Goal: Transaction & Acquisition: Book appointment/travel/reservation

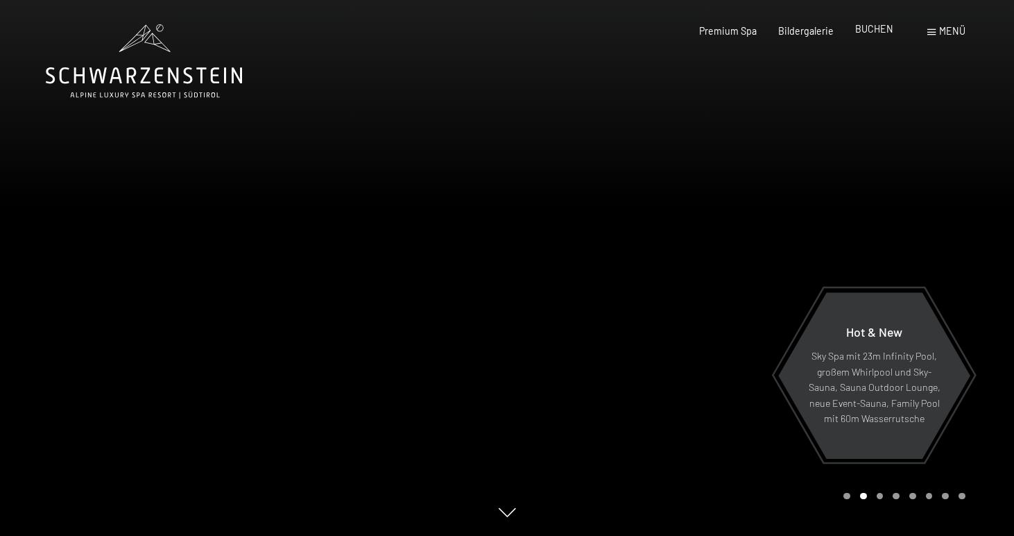
click at [868, 27] on span "BUCHEN" at bounding box center [874, 29] width 38 height 12
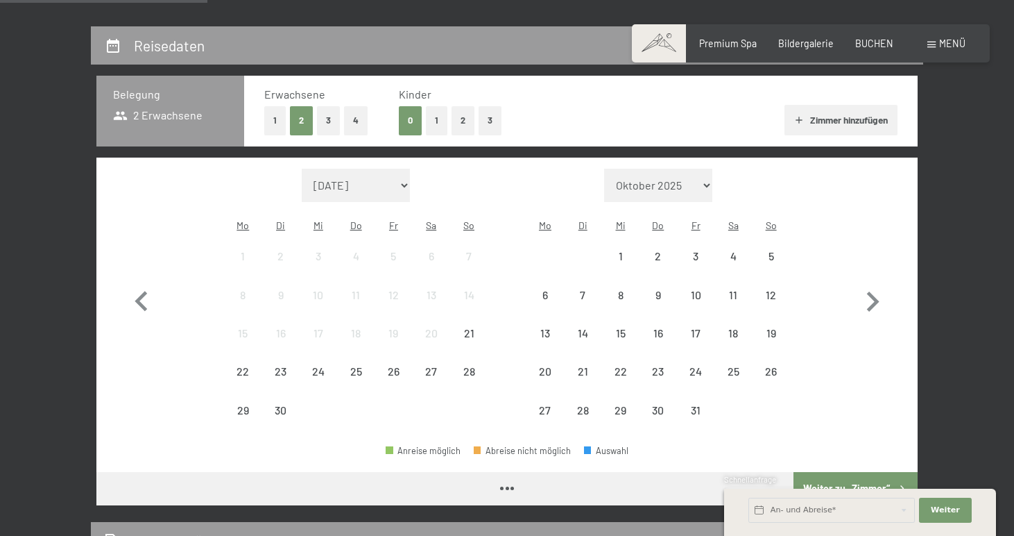
scroll to position [266, 0]
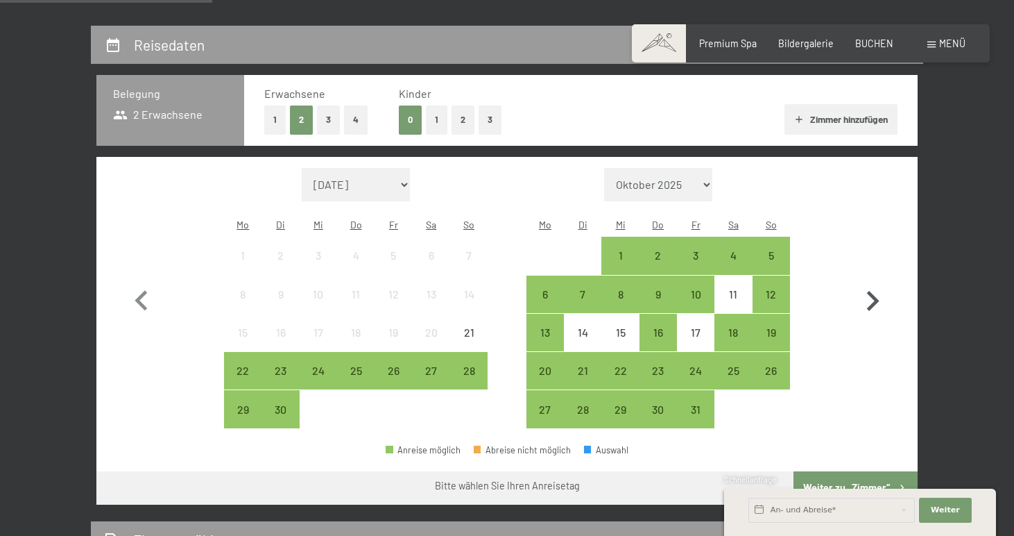
click at [875, 291] on icon "button" at bounding box center [873, 301] width 12 height 20
select select "[DATE]"
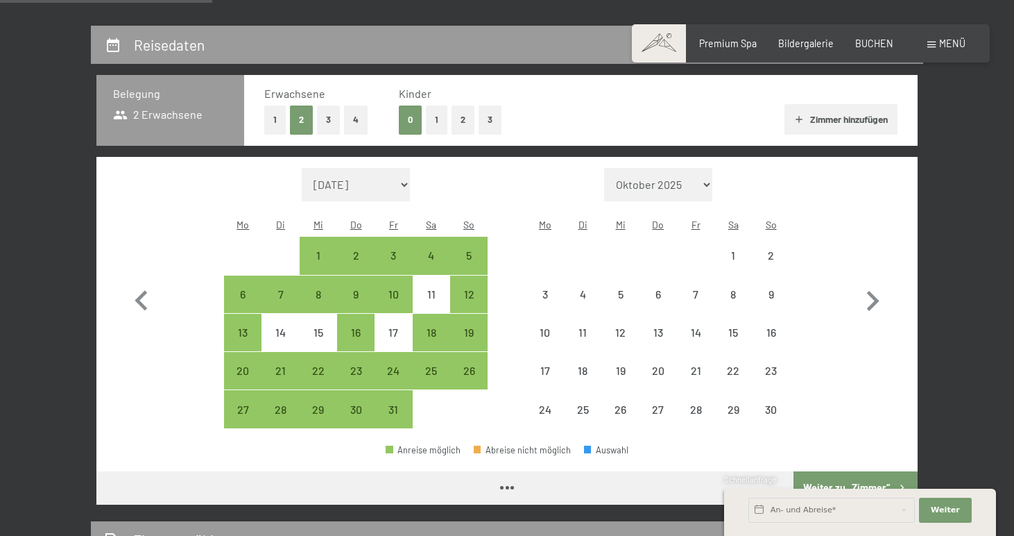
select select "[DATE]"
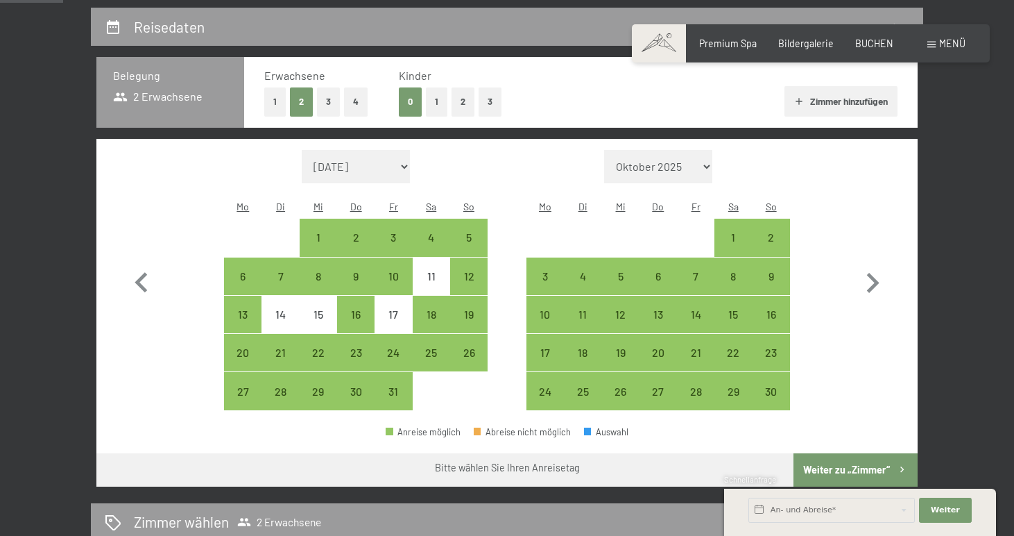
scroll to position [288, 0]
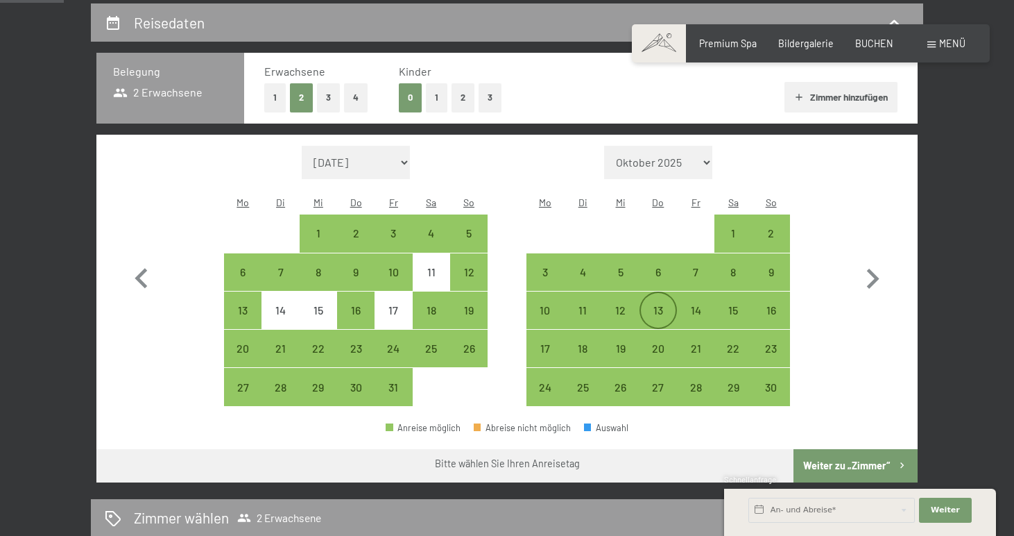
click at [660, 305] on div "13" at bounding box center [658, 322] width 35 height 35
select select "[DATE]"
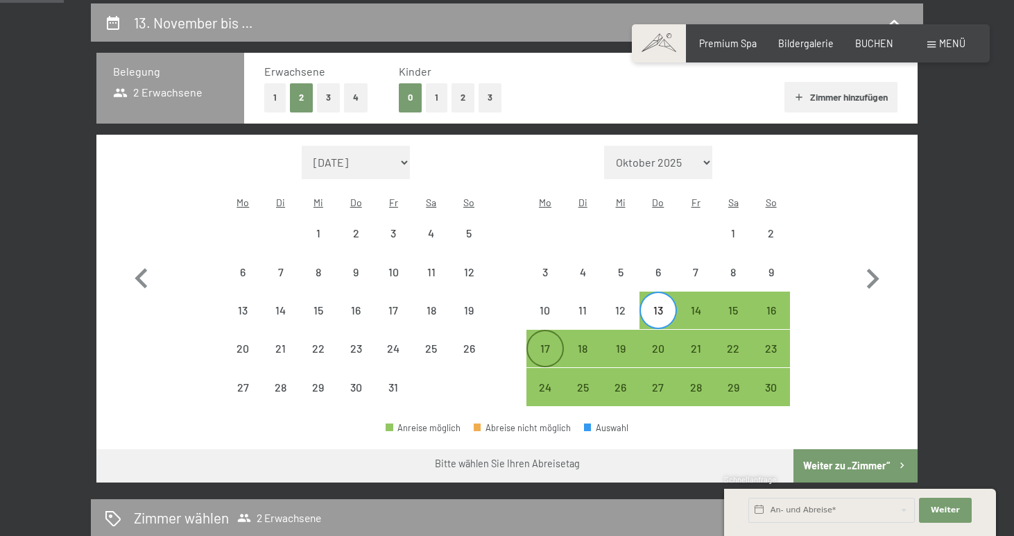
click at [547, 343] on div "17" at bounding box center [545, 360] width 35 height 35
select select "[DATE]"
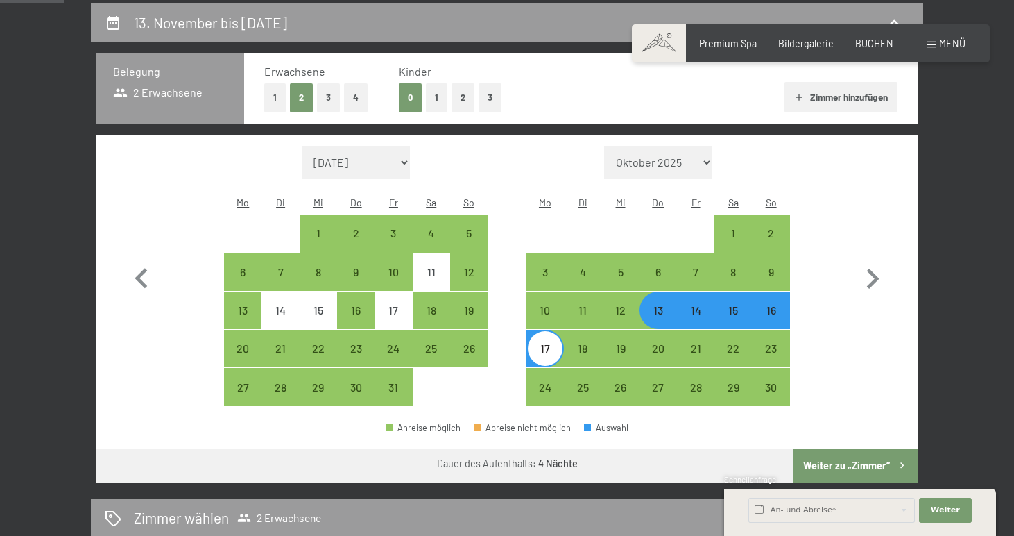
click at [866, 452] on button "Weiter zu „Zimmer“" at bounding box center [856, 465] width 124 height 33
select select "2025-10-01"
select select "2025-11-01"
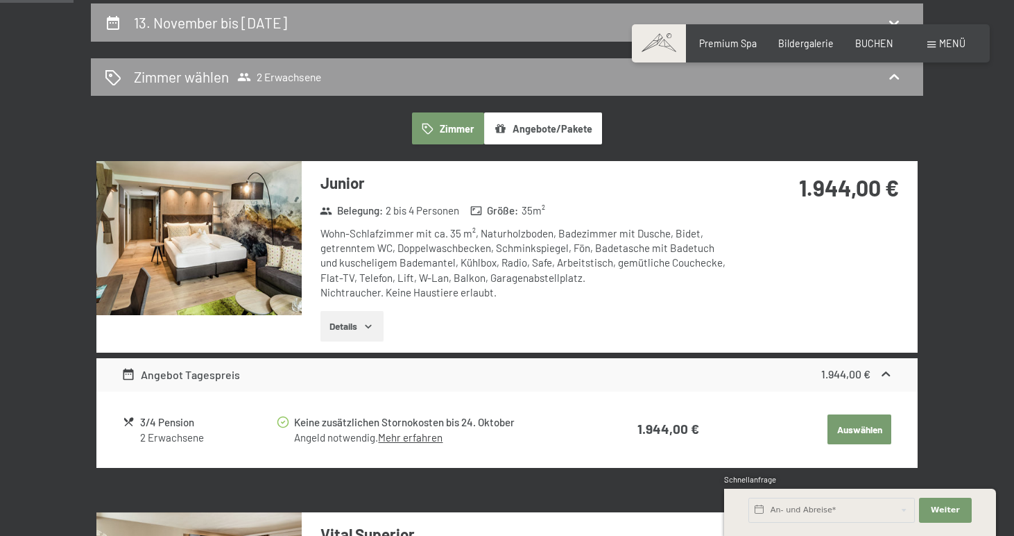
scroll to position [290, 0]
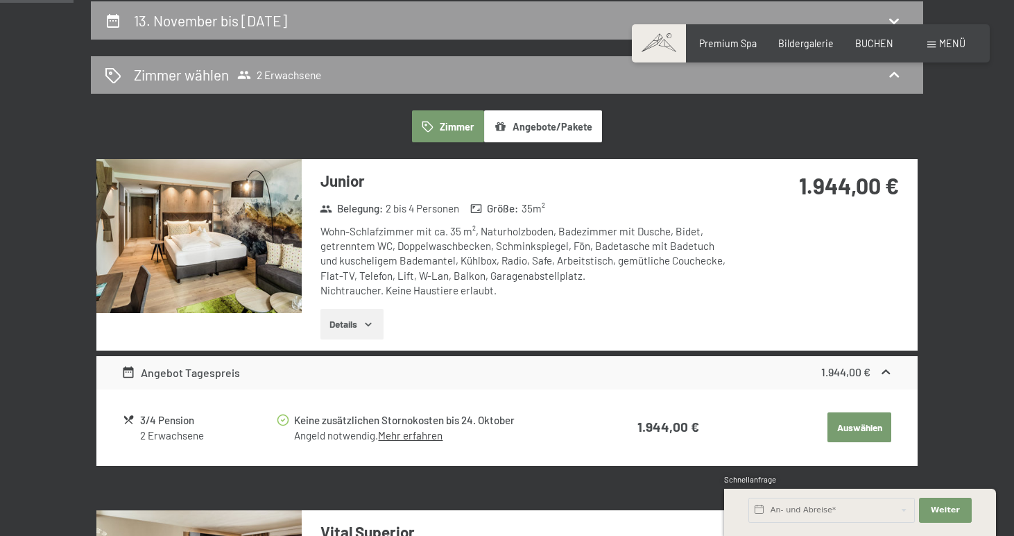
click at [860, 412] on button "Auswählen" at bounding box center [860, 427] width 64 height 31
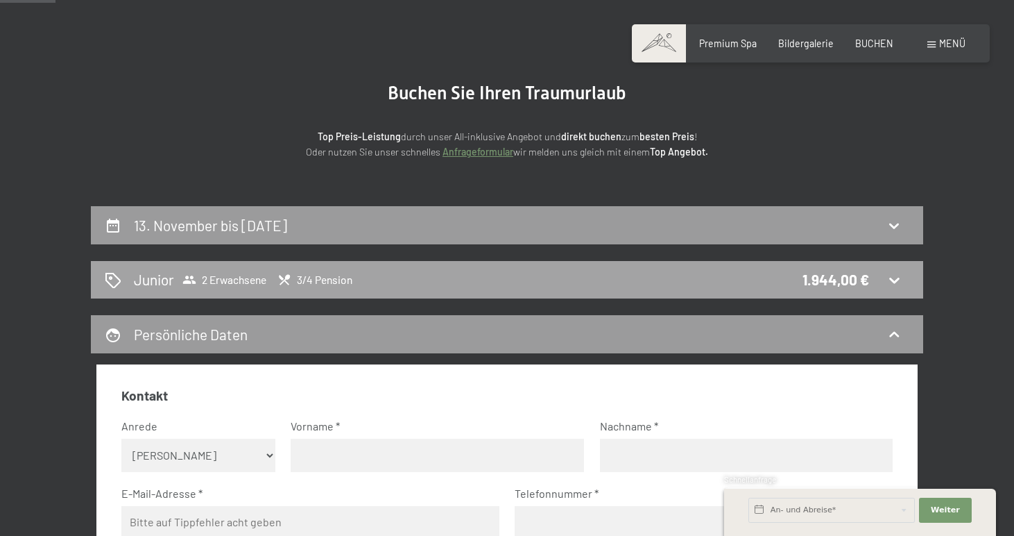
click at [417, 273] on div "Junior 2 Erwachsene 3/4 Pension 1.944,00 €" at bounding box center [507, 279] width 805 height 20
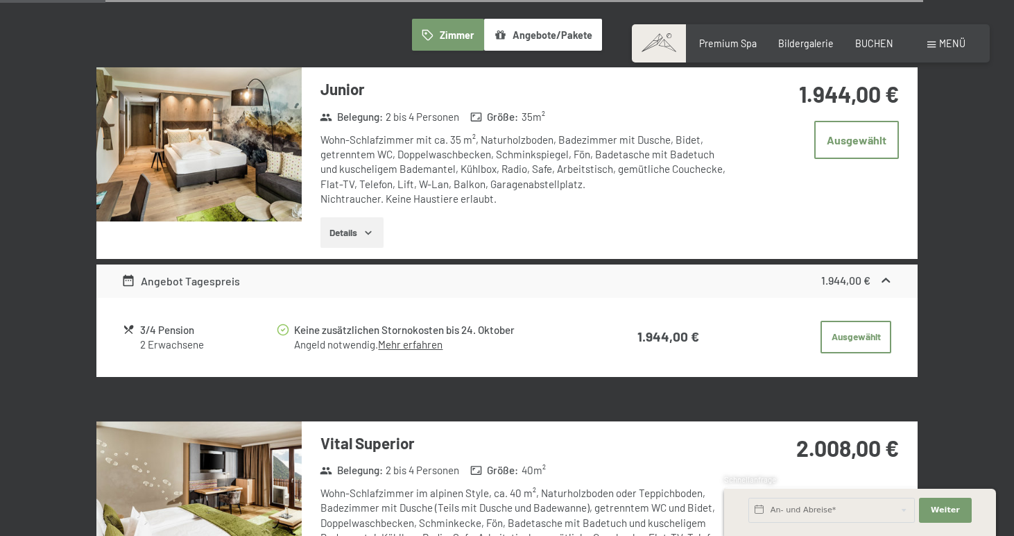
scroll to position [382, 0]
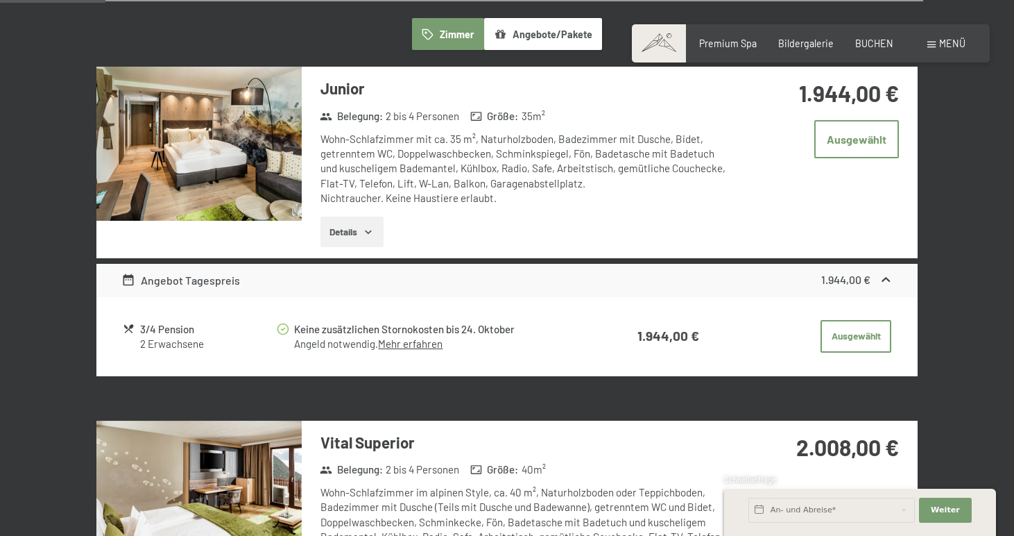
click at [178, 332] on div "3/4 Pension" at bounding box center [207, 329] width 135 height 16
click at [344, 239] on button "Details" at bounding box center [351, 231] width 63 height 31
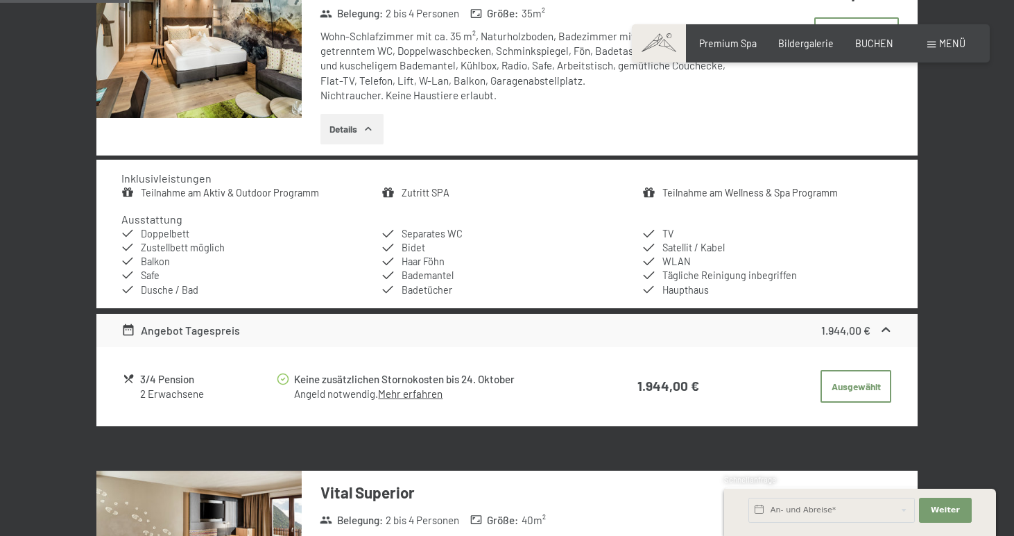
scroll to position [486, 0]
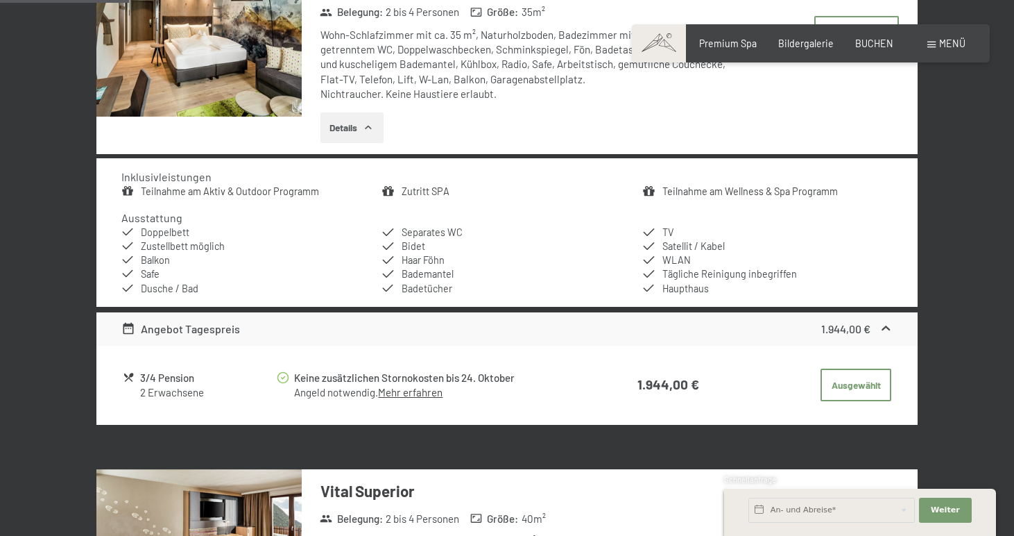
click at [146, 386] on div "2 Erwachsene" at bounding box center [207, 392] width 135 height 15
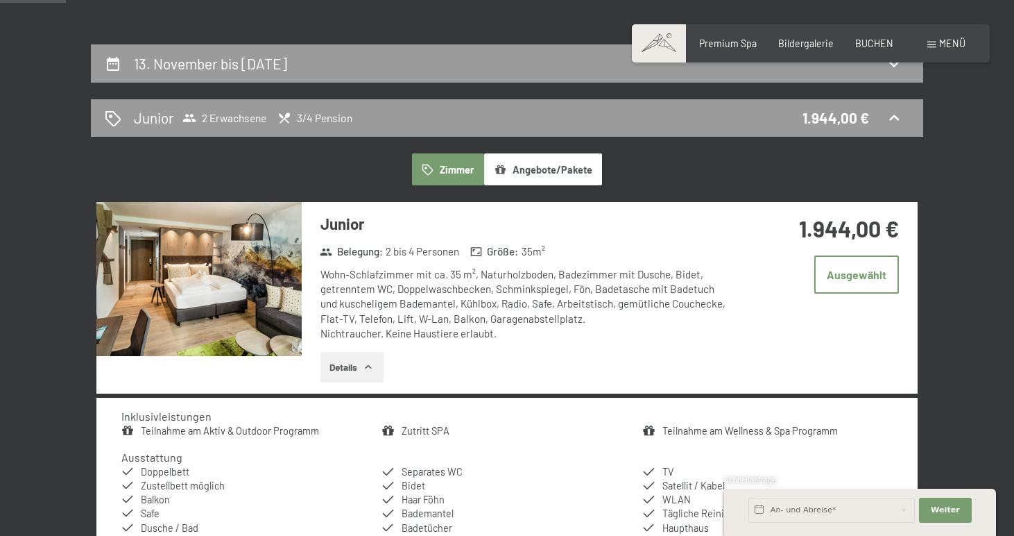
scroll to position [248, 0]
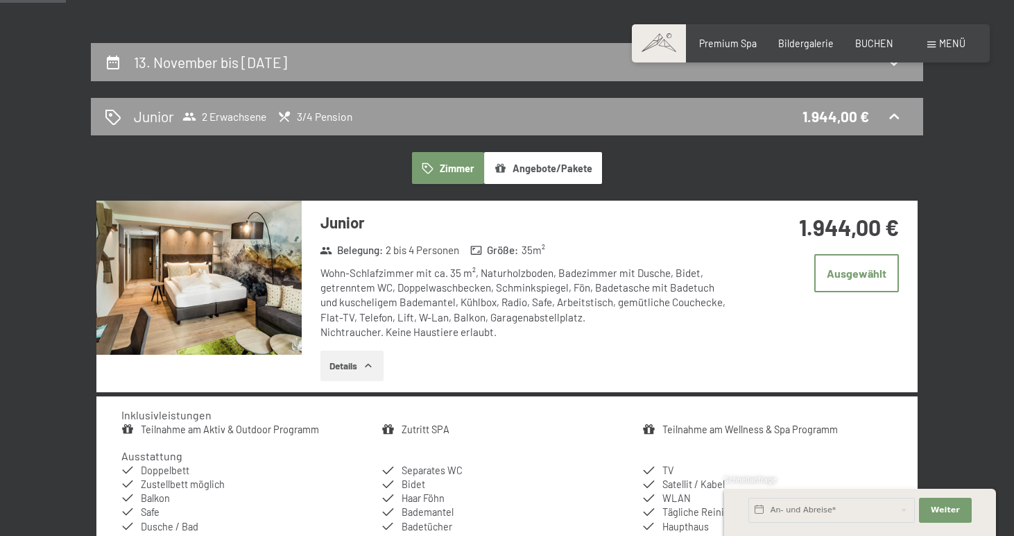
click at [556, 162] on button "Angebote/Pakete" at bounding box center [543, 168] width 118 height 32
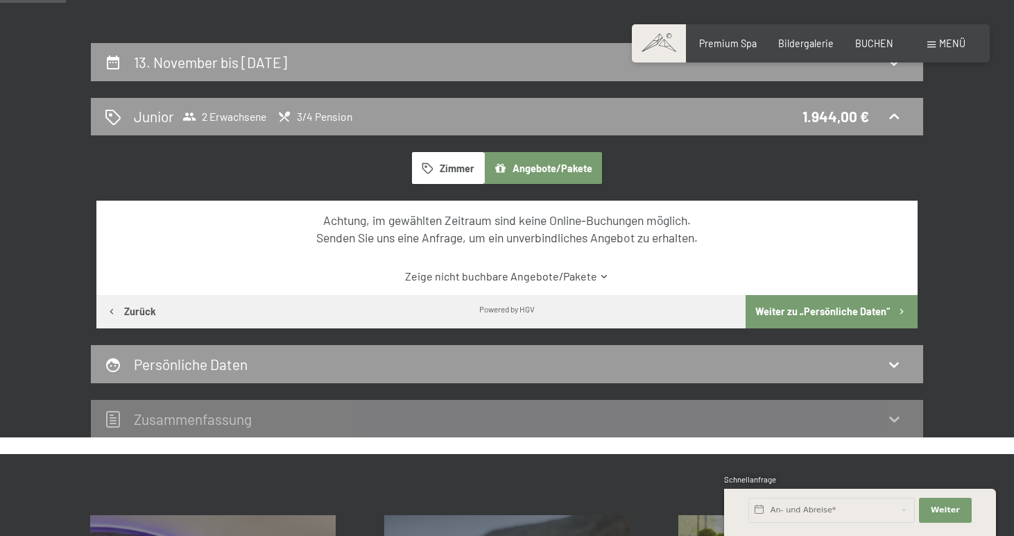
click at [461, 164] on button "Zimmer" at bounding box center [448, 168] width 72 height 32
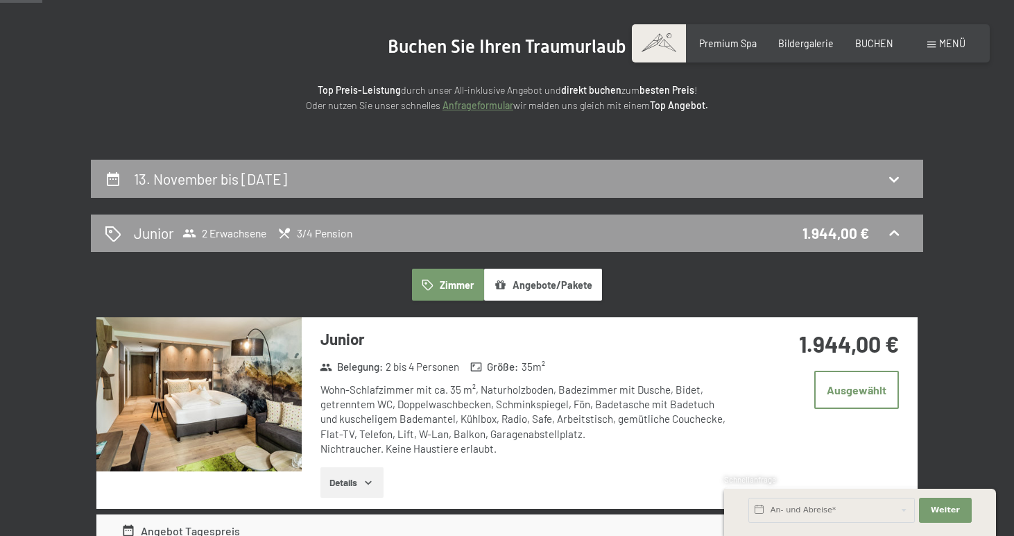
scroll to position [87, 0]
